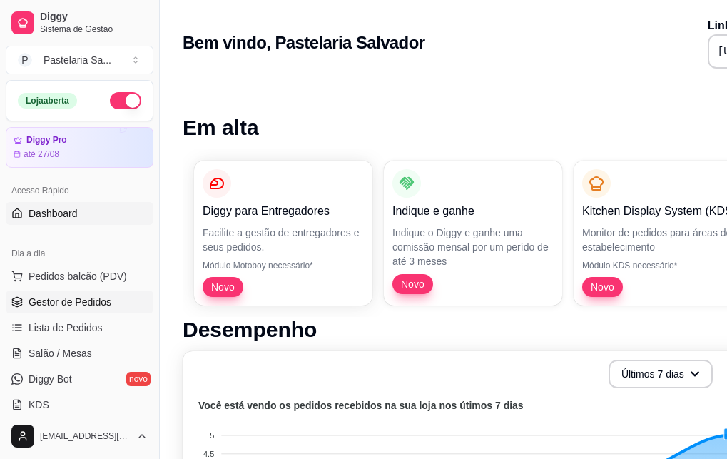
click at [54, 295] on span "Gestor de Pedidos" at bounding box center [70, 302] width 83 height 14
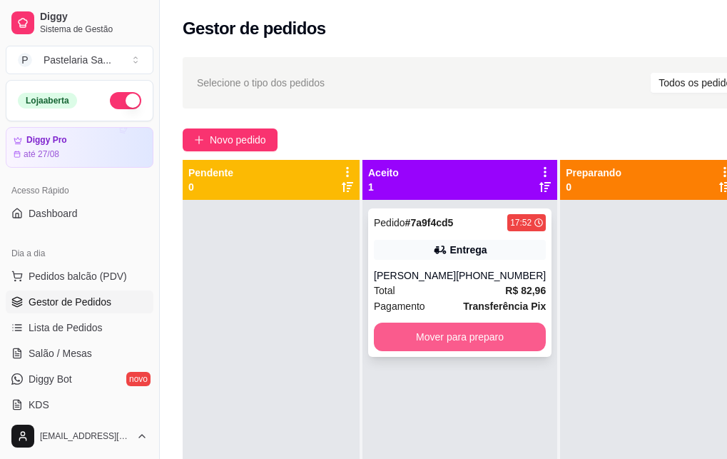
click at [411, 342] on button "Mover para preparo" at bounding box center [460, 336] width 172 height 29
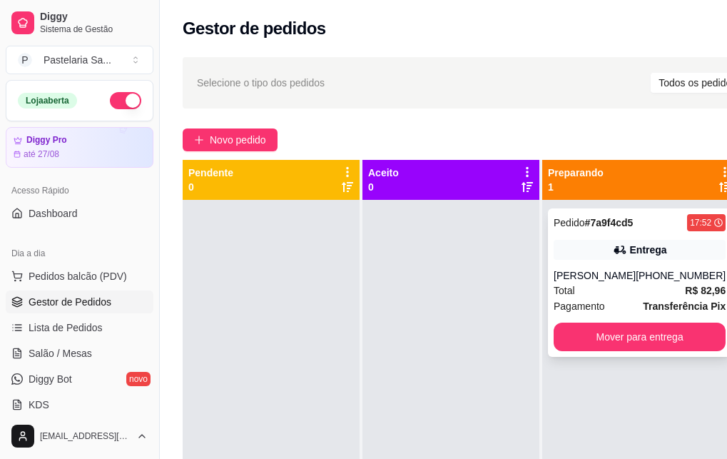
click at [601, 255] on div "Entrega" at bounding box center [640, 250] width 172 height 20
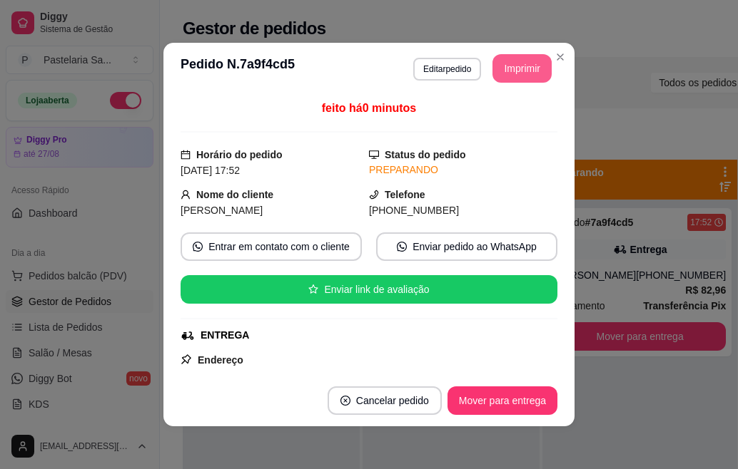
click at [523, 66] on button "Imprimir" at bounding box center [521, 68] width 59 height 29
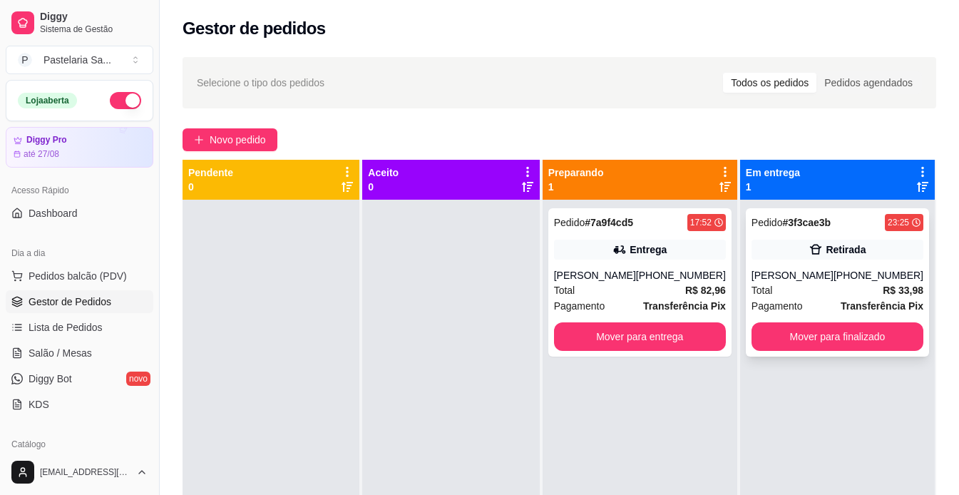
click at [737, 244] on div "Retirada" at bounding box center [838, 250] width 172 height 20
click at [626, 110] on div "Selecione o tipo dos pedidos Todos os pedidos Pedidos agendados Novo pedido Pen…" at bounding box center [560, 360] width 800 height 623
click at [534, 129] on div "Novo pedido" at bounding box center [560, 139] width 754 height 23
click at [511, 128] on div "Selecione o tipo dos pedidos Todos os pedidos Pedidos agendados Novo pedido Pen…" at bounding box center [560, 360] width 800 height 623
click at [737, 298] on div "Total R$ 33,98" at bounding box center [838, 290] width 172 height 16
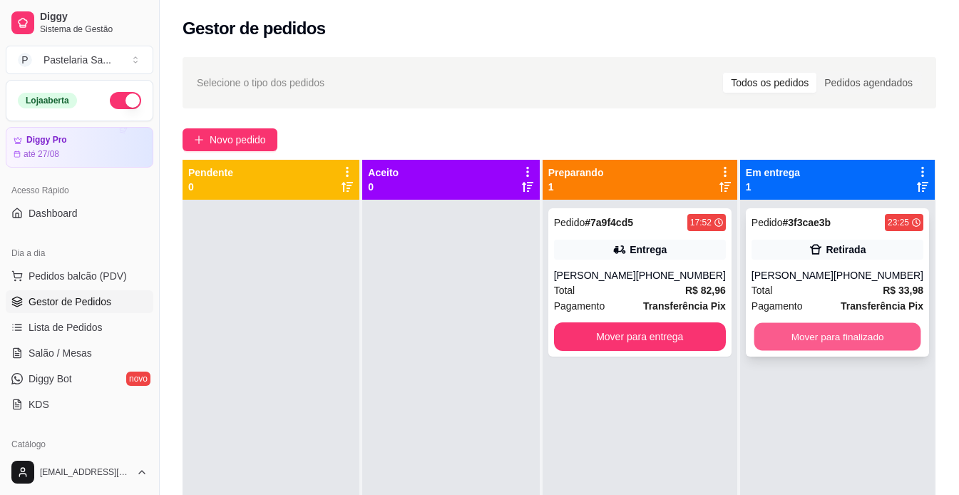
click at [737, 342] on button "Mover para finalizado" at bounding box center [837, 337] width 167 height 28
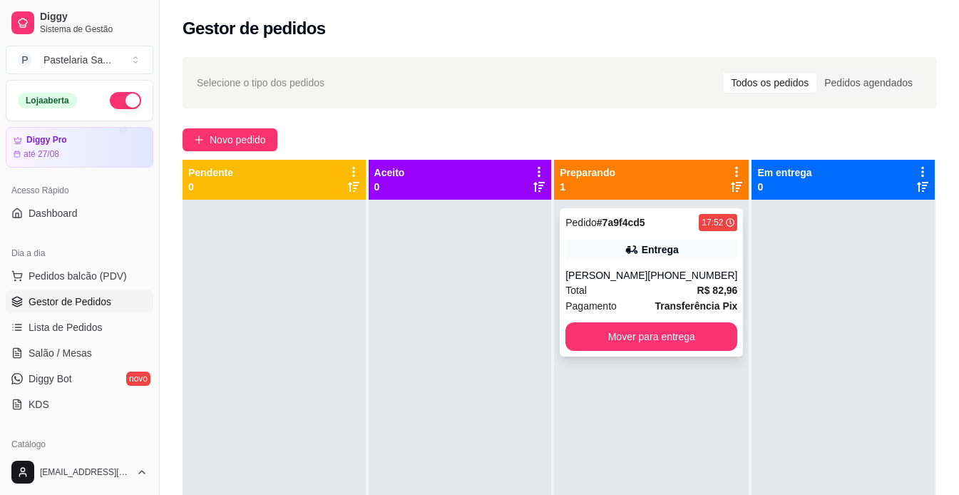
click at [698, 285] on strong "R$ 82,96" at bounding box center [718, 290] width 41 height 11
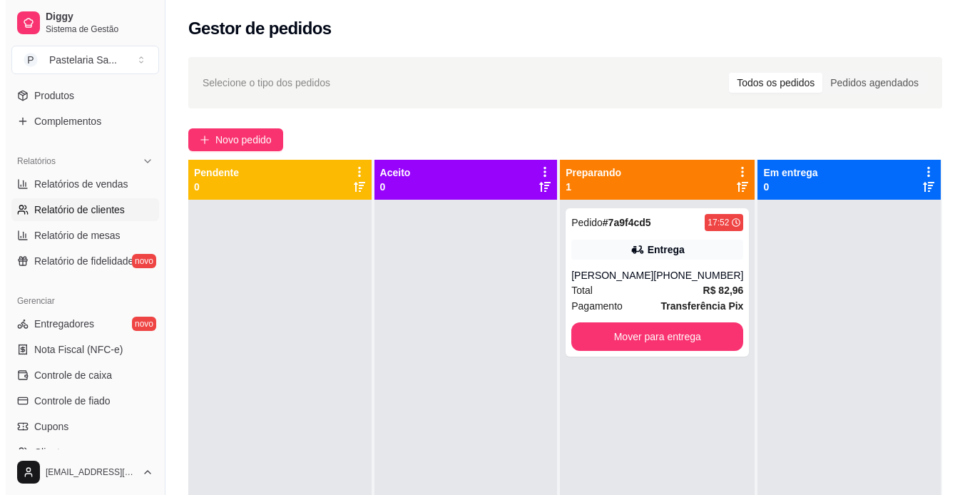
scroll to position [428, 0]
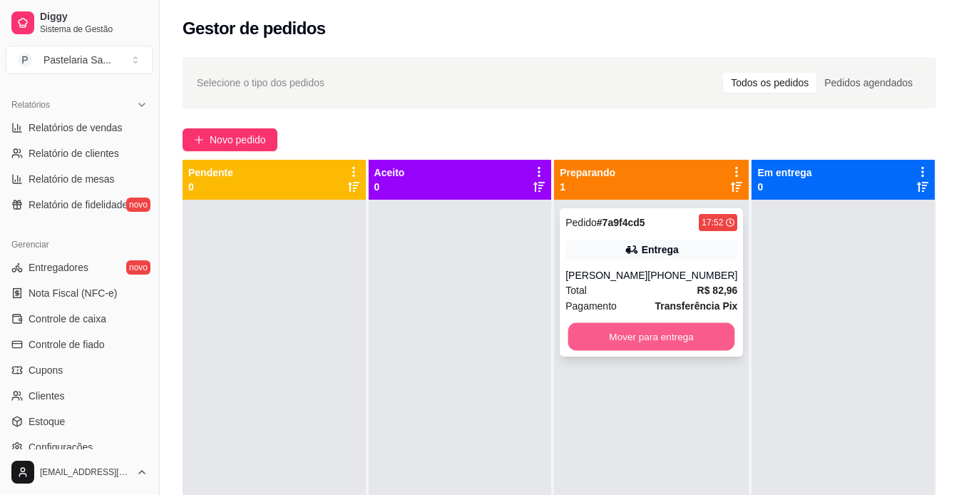
click at [647, 339] on button "Mover para entrega" at bounding box center [652, 337] width 167 height 28
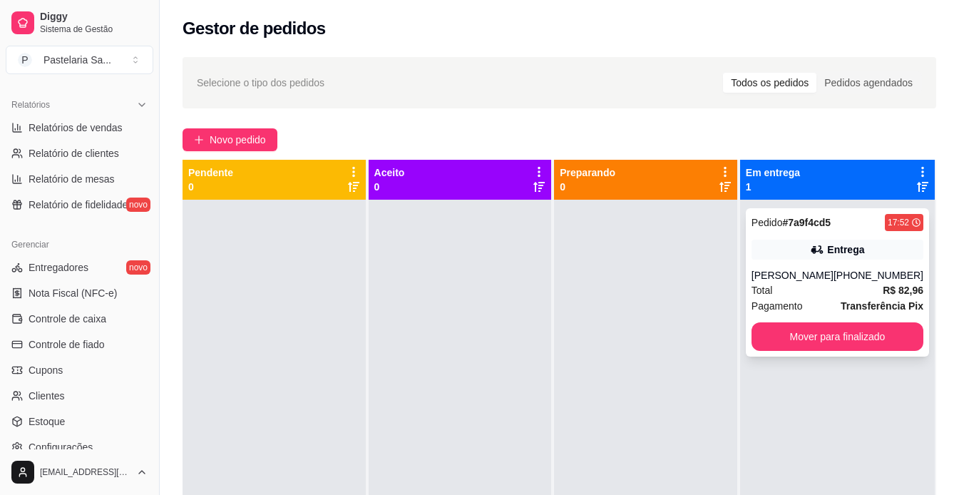
click at [737, 271] on div "[PERSON_NAME]" at bounding box center [793, 275] width 82 height 14
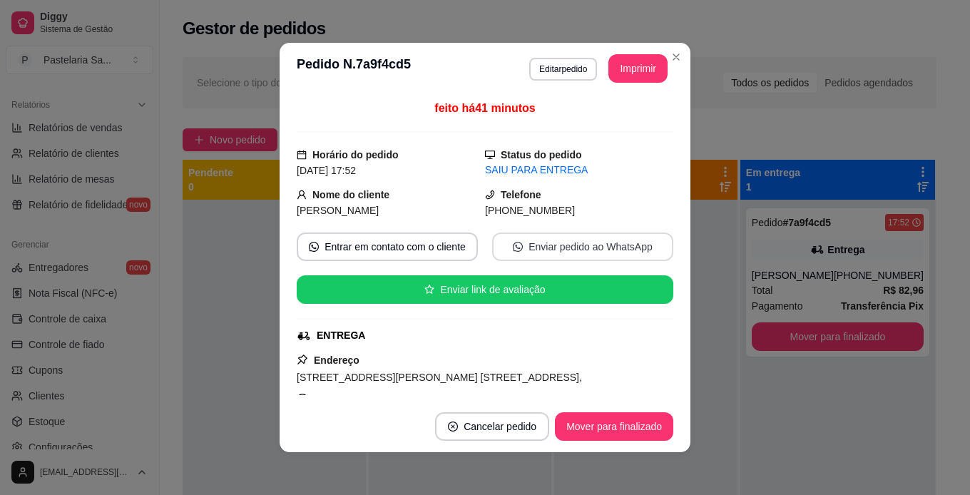
click at [539, 240] on button "Enviar pedido ao WhatsApp" at bounding box center [582, 247] width 181 height 29
click at [643, 68] on button "Imprimir" at bounding box center [637, 68] width 59 height 29
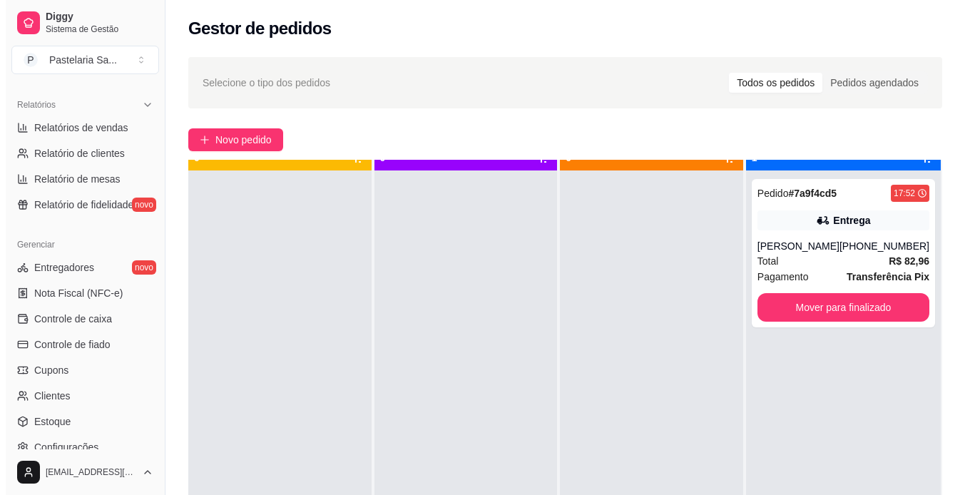
scroll to position [40, 0]
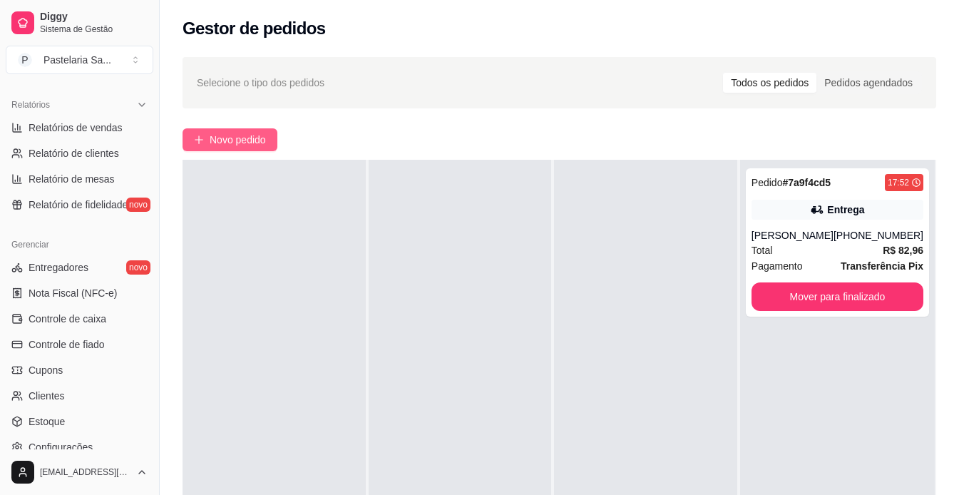
click at [238, 149] on button "Novo pedido" at bounding box center [230, 139] width 95 height 23
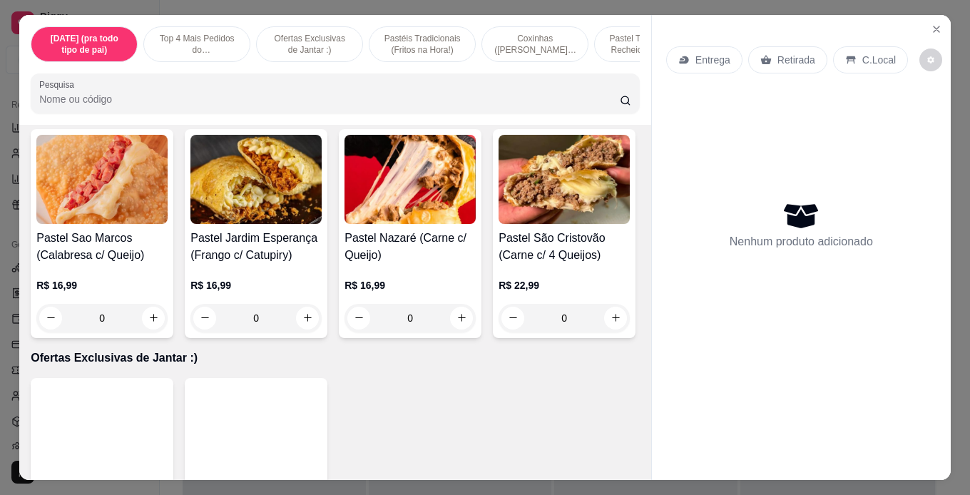
scroll to position [357, 0]
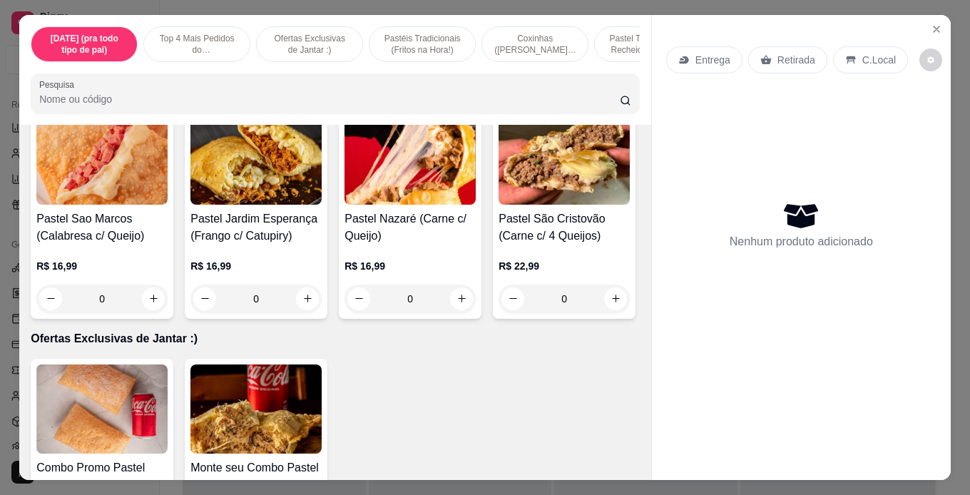
click at [151, 101] on input "Pesquisa" at bounding box center [329, 99] width 581 height 14
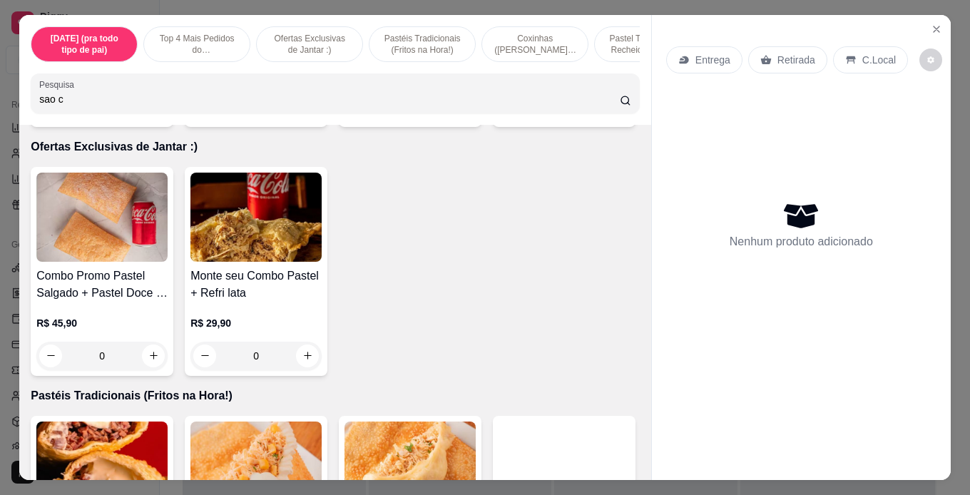
scroll to position [414, 0]
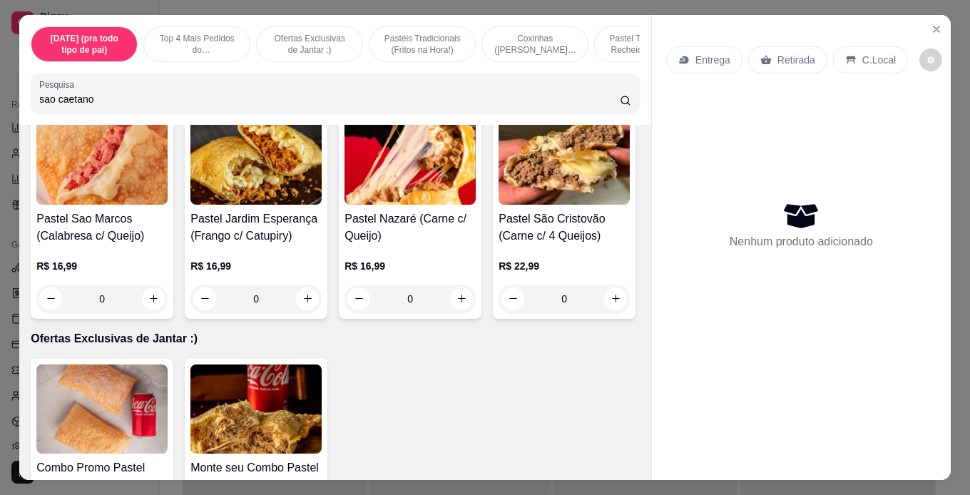
type input "sao caetano"
click at [159, 102] on input "sao caetano" at bounding box center [329, 99] width 581 height 14
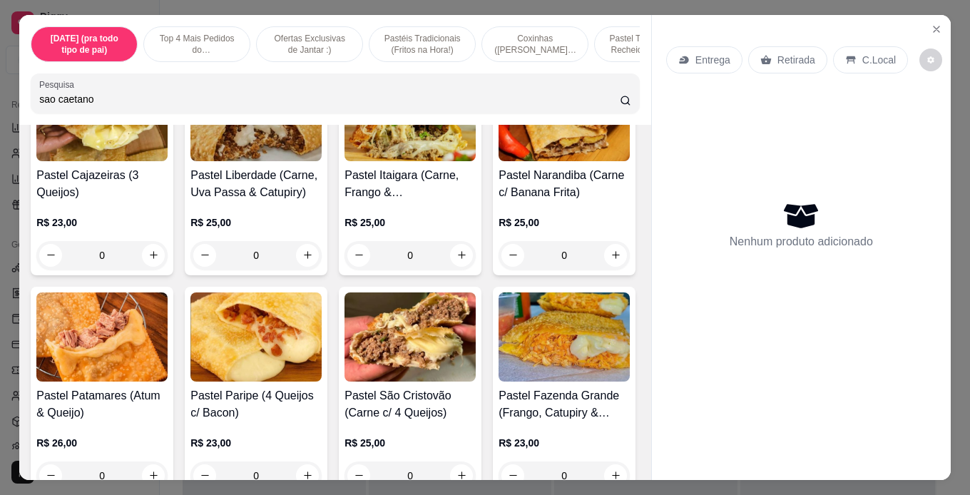
scroll to position [2910, 0]
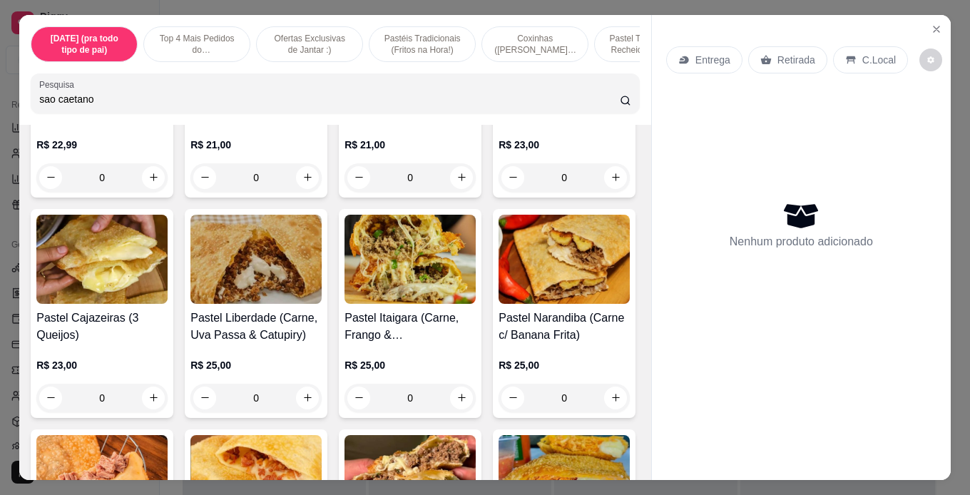
click at [456, 192] on div "0" at bounding box center [410, 177] width 131 height 29
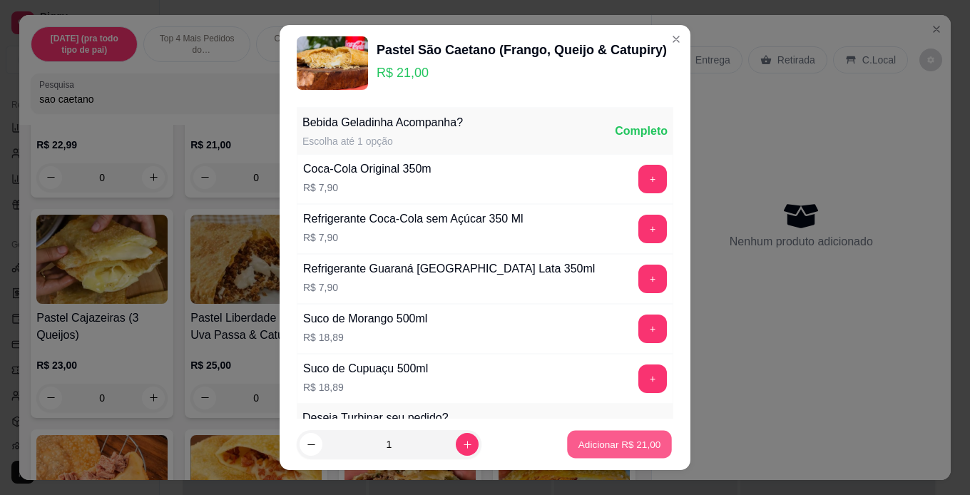
click at [589, 440] on p "Adicionar R$ 21,00" at bounding box center [620, 445] width 83 height 14
type input "1"
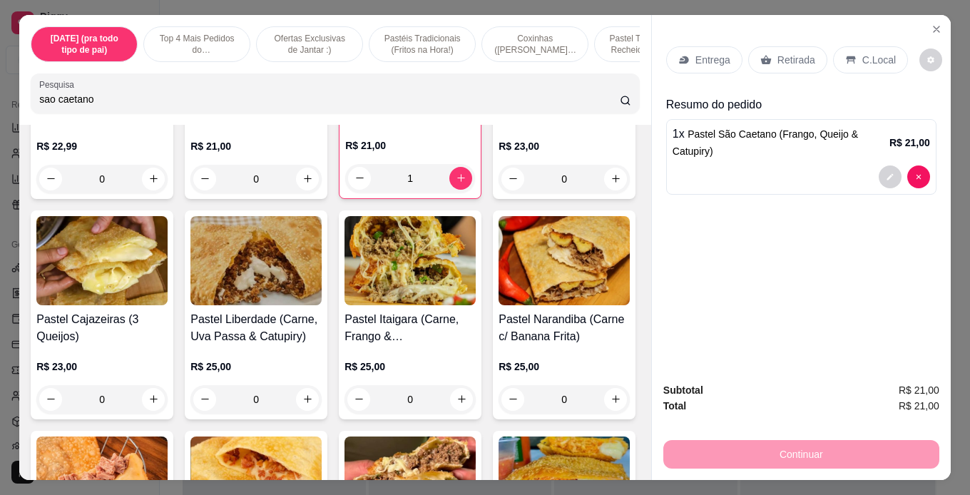
click at [737, 47] on div "Retirada" at bounding box center [787, 59] width 79 height 27
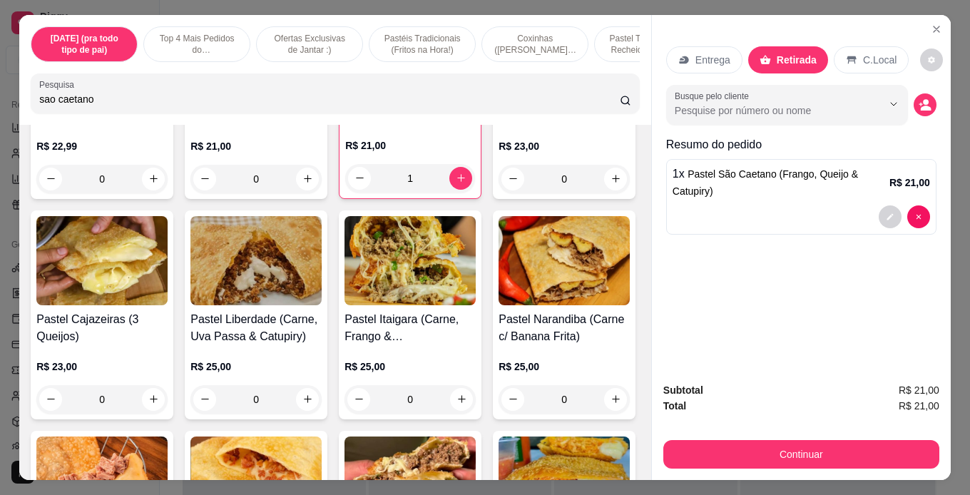
click at [737, 437] on div "Continuar" at bounding box center [801, 453] width 276 height 32
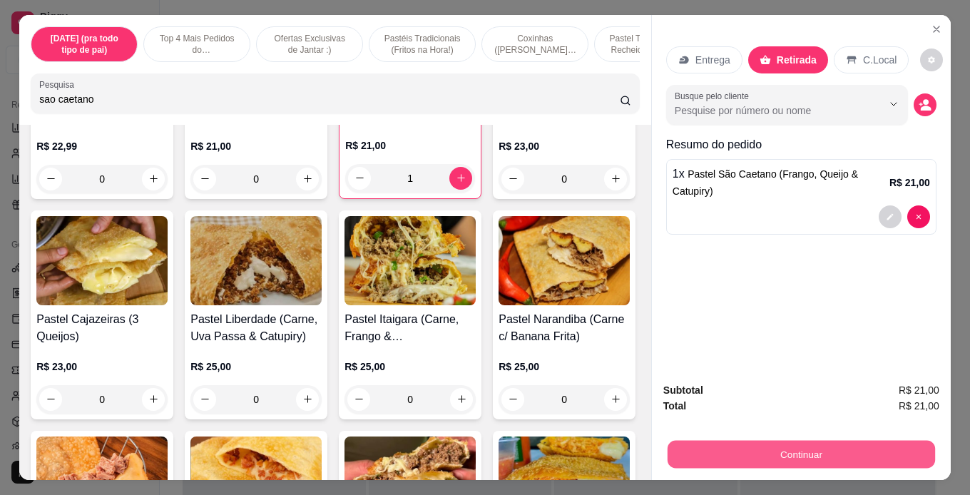
click at [737, 441] on button "Continuar" at bounding box center [802, 455] width 268 height 28
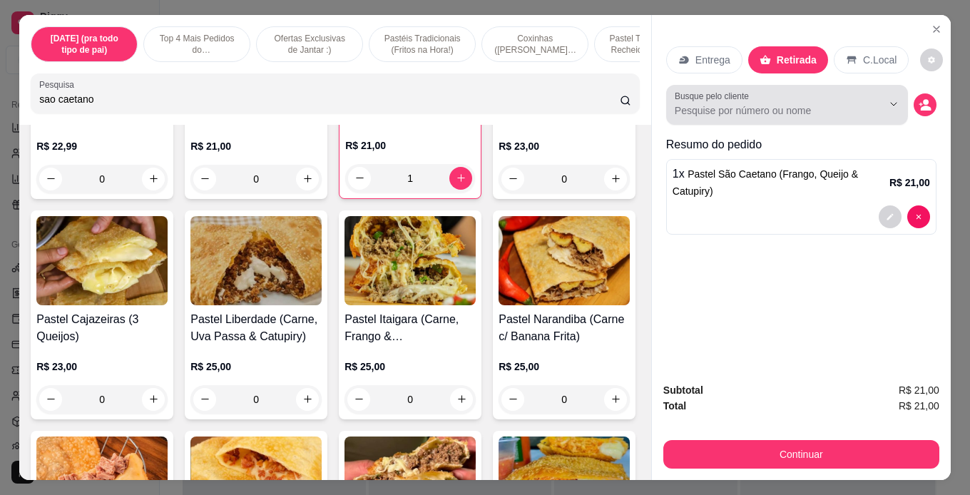
click at [737, 96] on div at bounding box center [787, 105] width 225 height 29
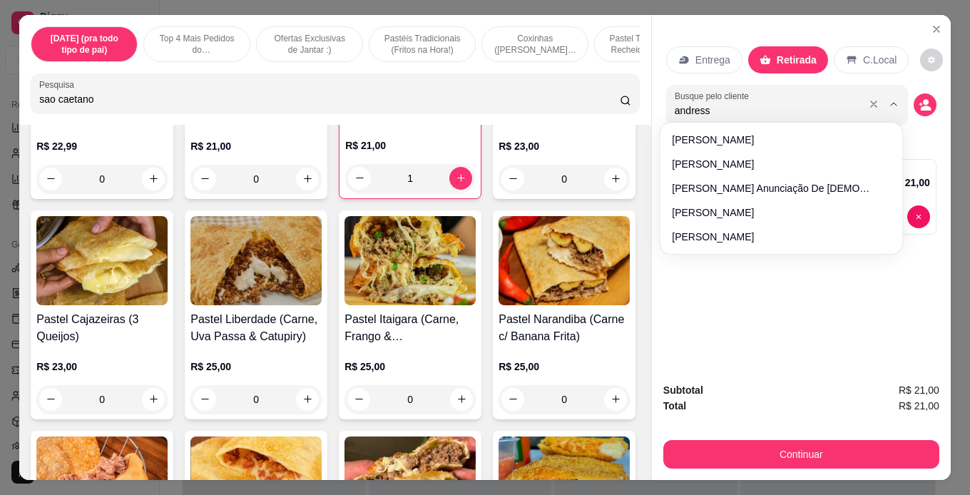
type input "andressa"
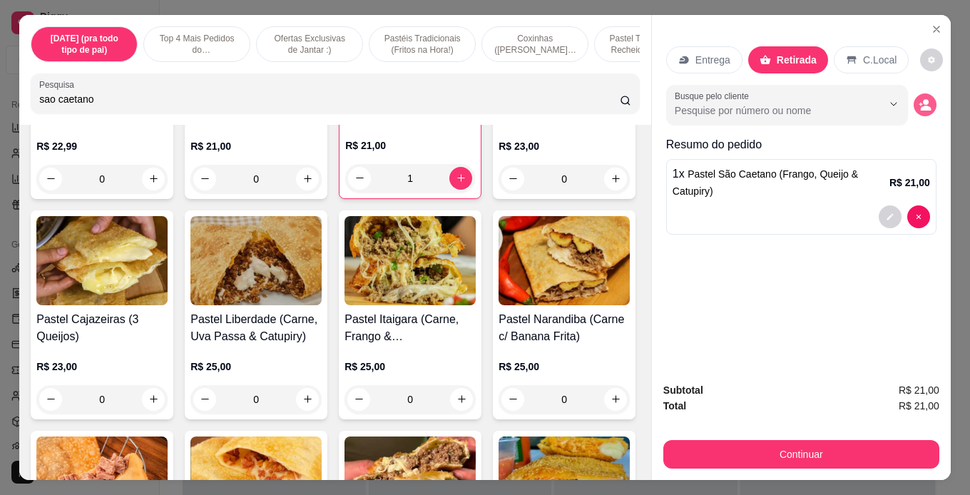
click at [737, 98] on icon "decrease-product-quantity" at bounding box center [925, 104] width 13 height 13
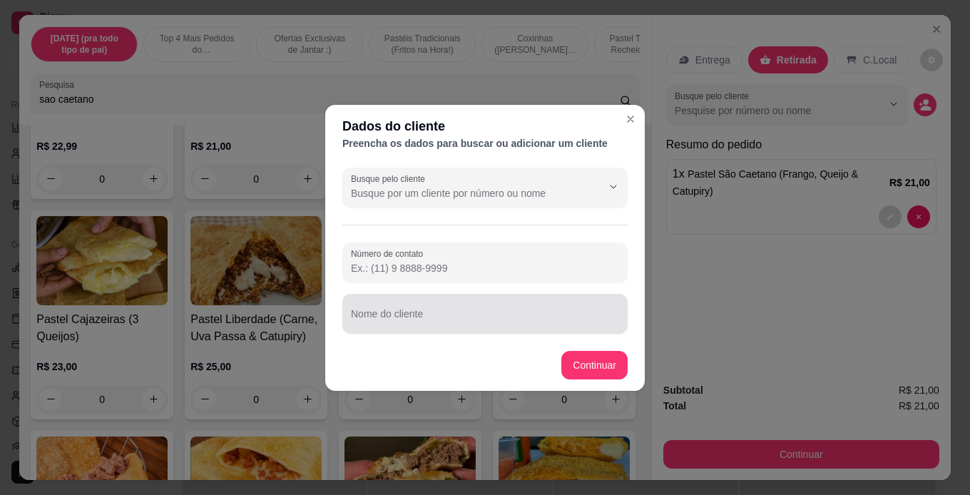
click at [394, 330] on div "Nome do cliente" at bounding box center [484, 314] width 285 height 40
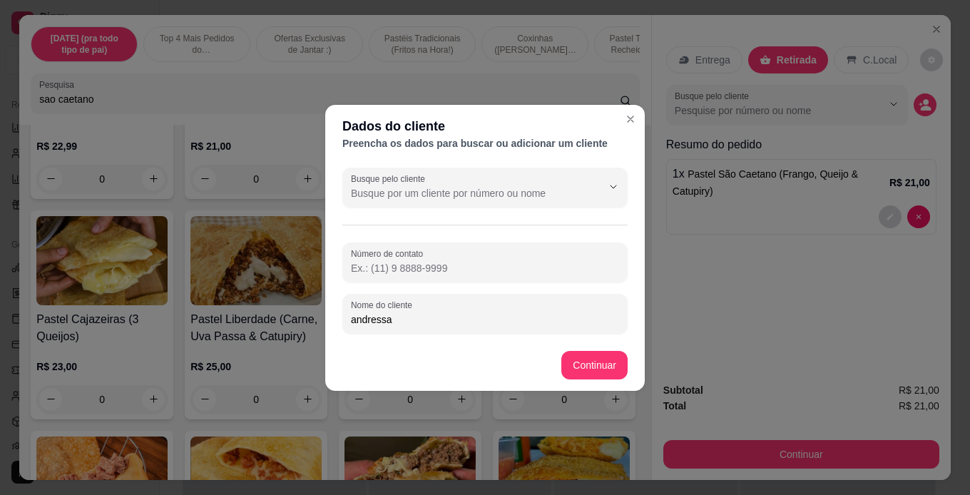
type input "andressa"
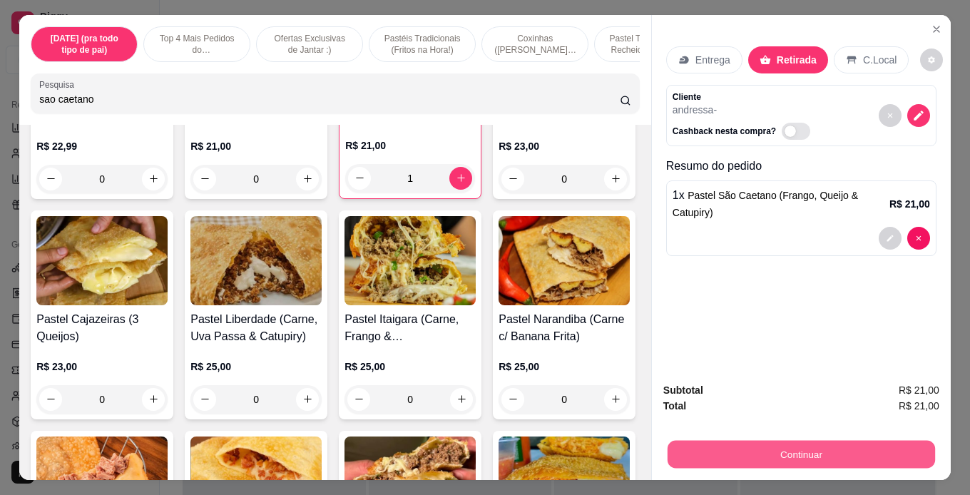
click at [737, 441] on button "Continuar" at bounding box center [802, 455] width 268 height 28
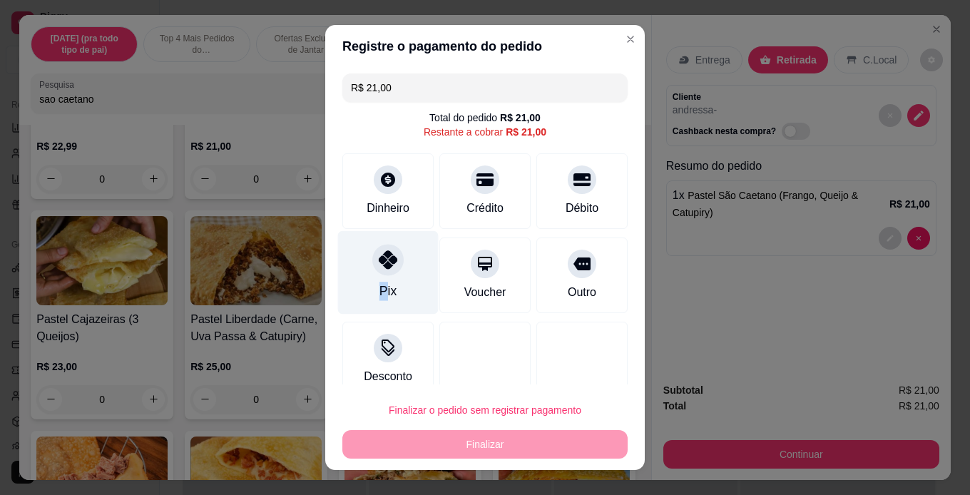
click at [380, 283] on div "Pix" at bounding box center [388, 291] width 17 height 19
type input "R$ 0,00"
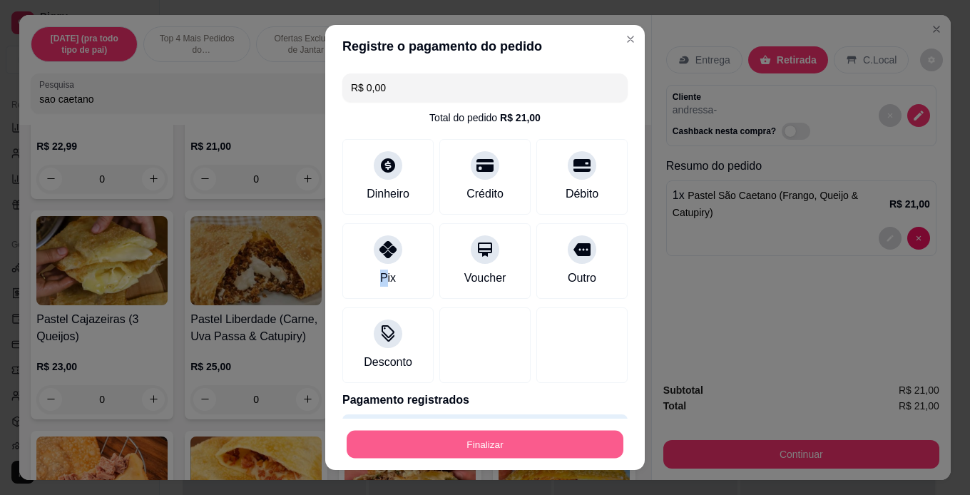
click at [462, 444] on button "Finalizar" at bounding box center [485, 445] width 277 height 28
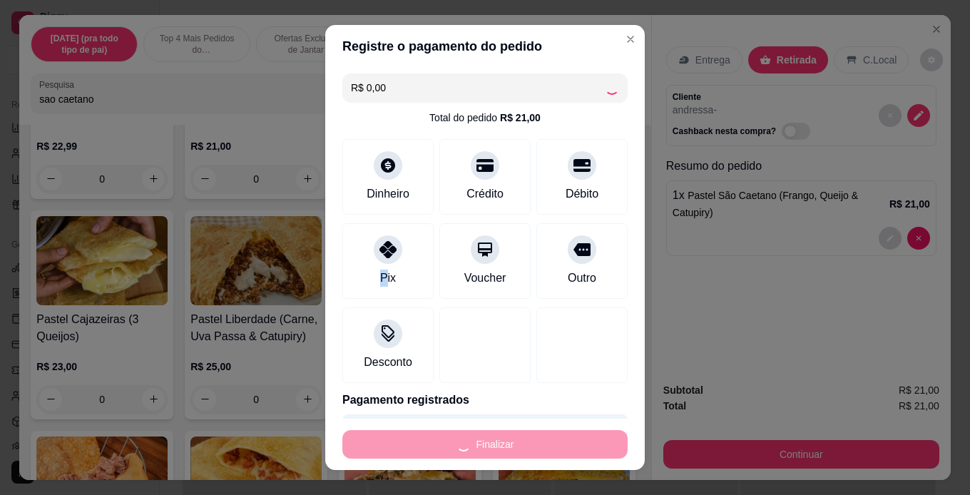
type input "0"
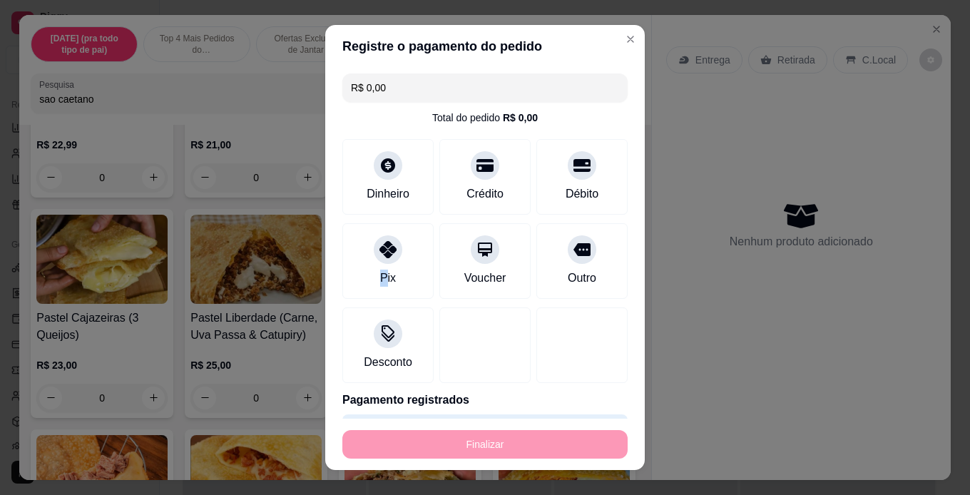
type input "-R$ 21,00"
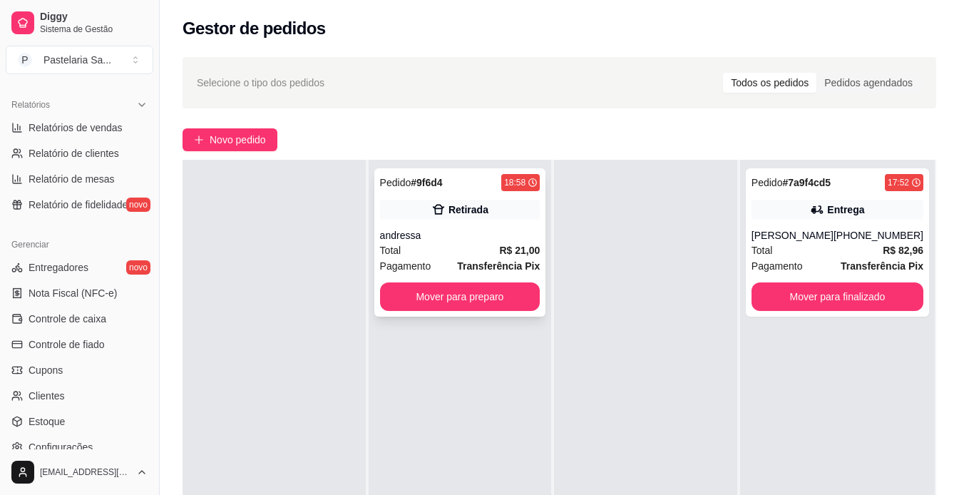
click at [457, 239] on div "andressa" at bounding box center [460, 235] width 161 height 14
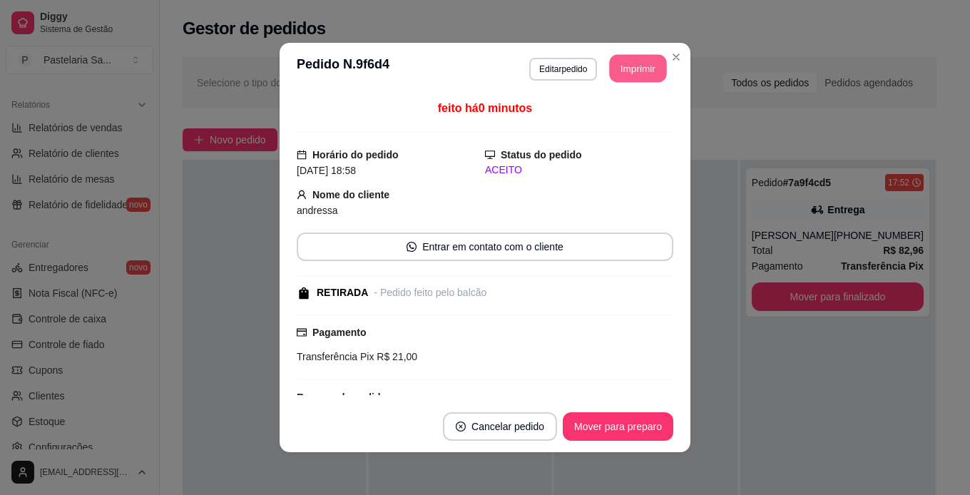
click at [623, 75] on button "Imprimir" at bounding box center [638, 69] width 57 height 28
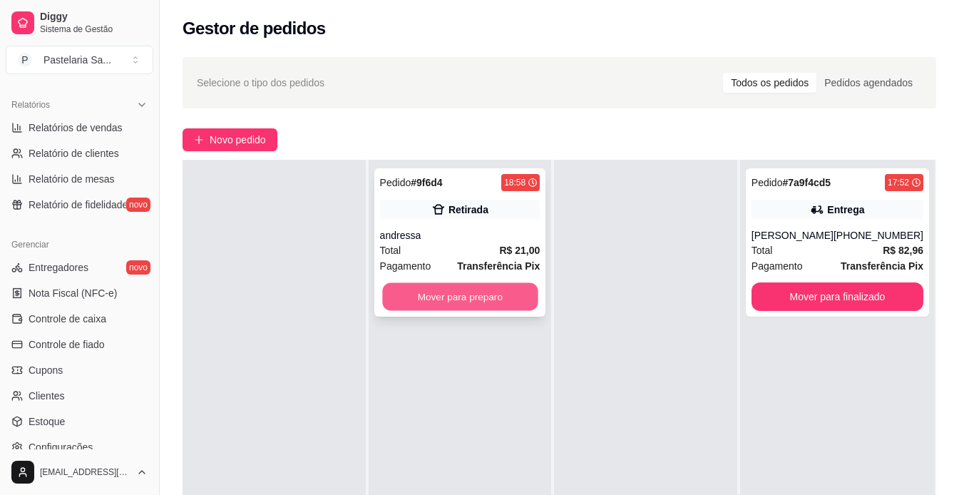
click at [502, 299] on button "Mover para preparo" at bounding box center [460, 297] width 156 height 28
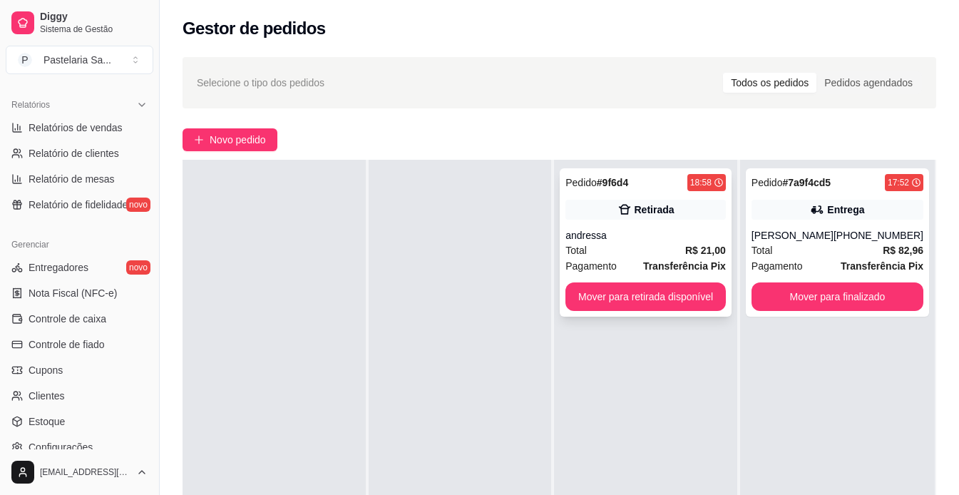
click at [623, 239] on div "andressa" at bounding box center [646, 235] width 161 height 14
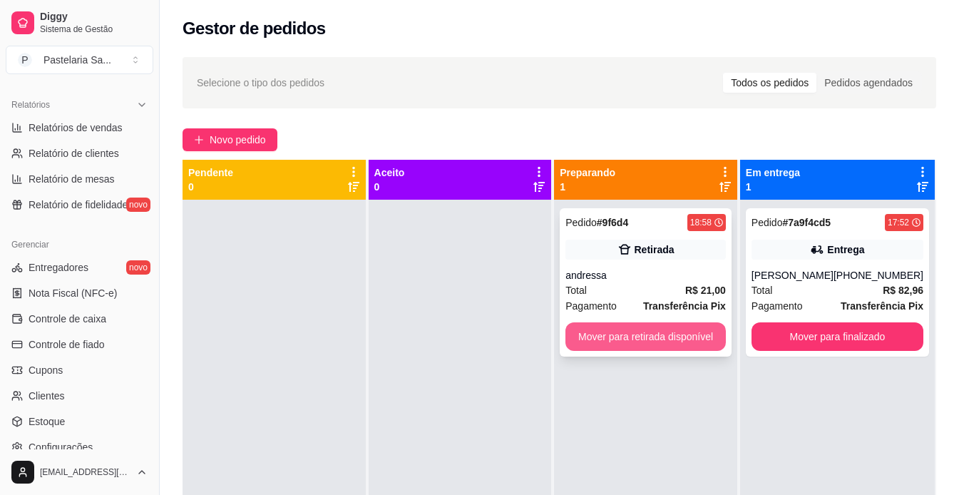
click at [618, 342] on button "Mover para retirada disponível" at bounding box center [646, 336] width 161 height 29
